Goal: Browse casually

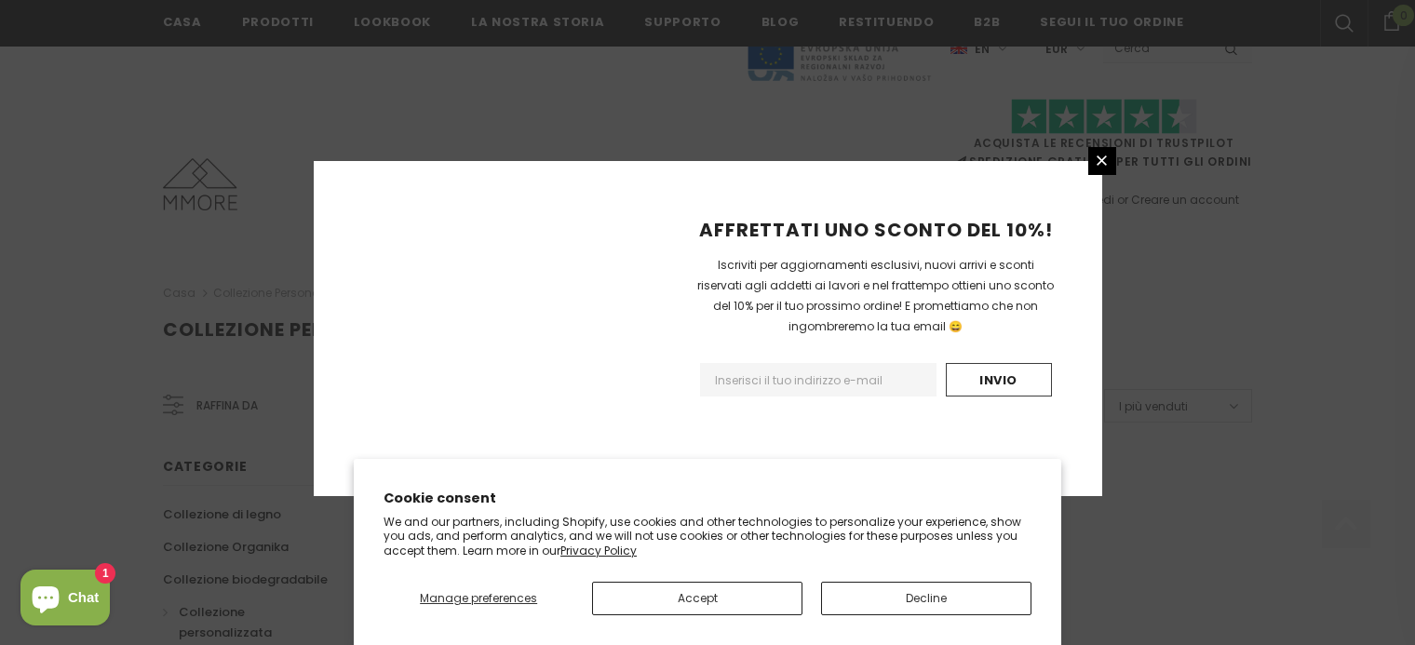
scroll to position [1264, 0]
